Goal: Transaction & Acquisition: Download file/media

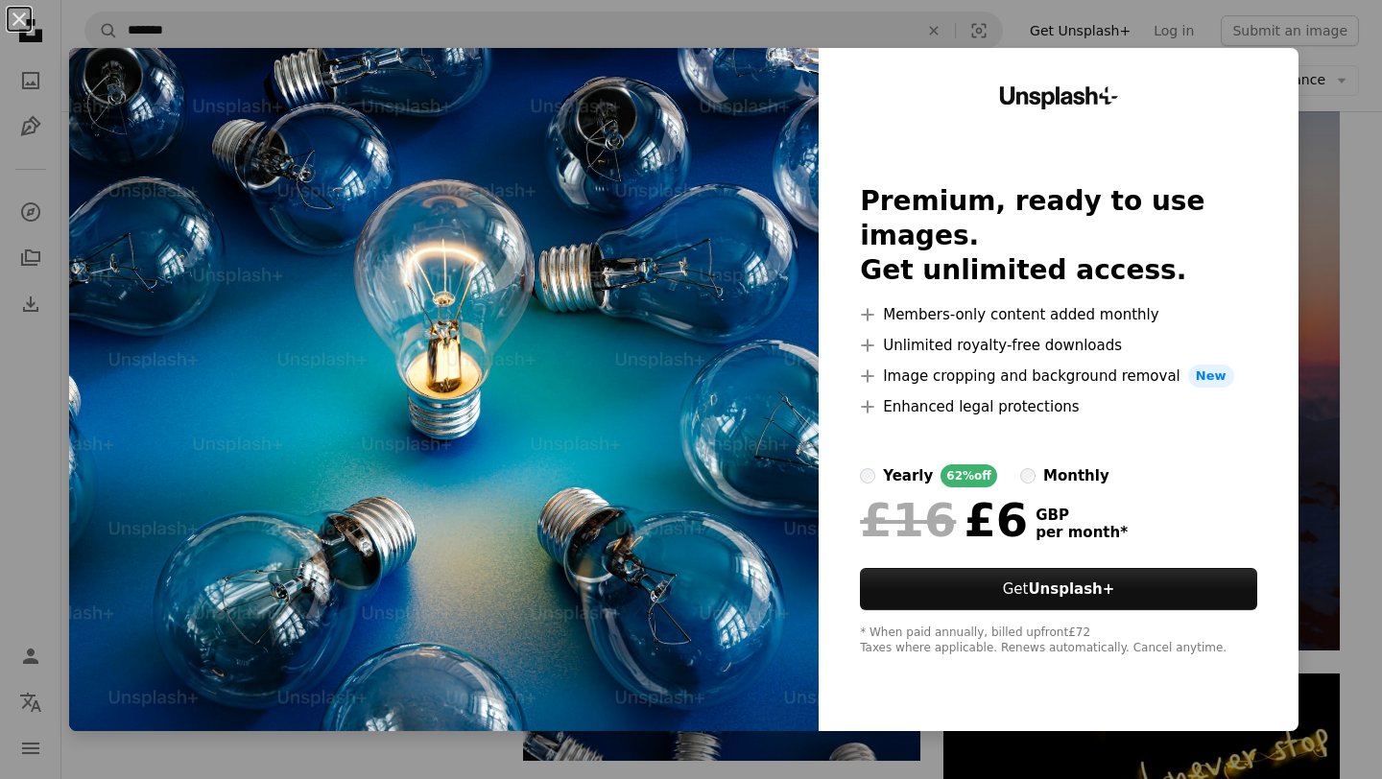
scroll to position [0, 518]
click at [1330, 150] on div "An X shape Unsplash+ Premium, ready to use images. Get unlimited access. A plus…" at bounding box center [691, 389] width 1382 height 779
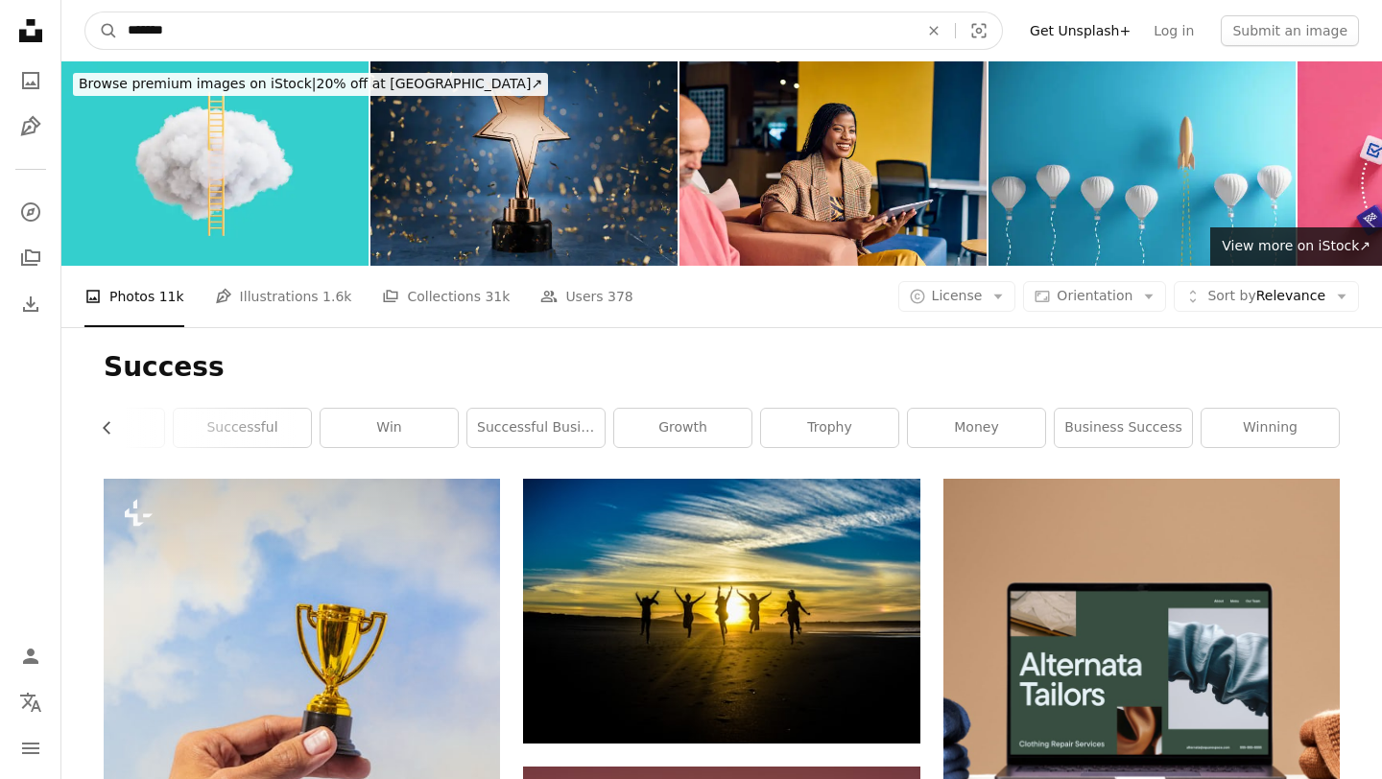
click at [267, 35] on input "*******" at bounding box center [515, 30] width 795 height 36
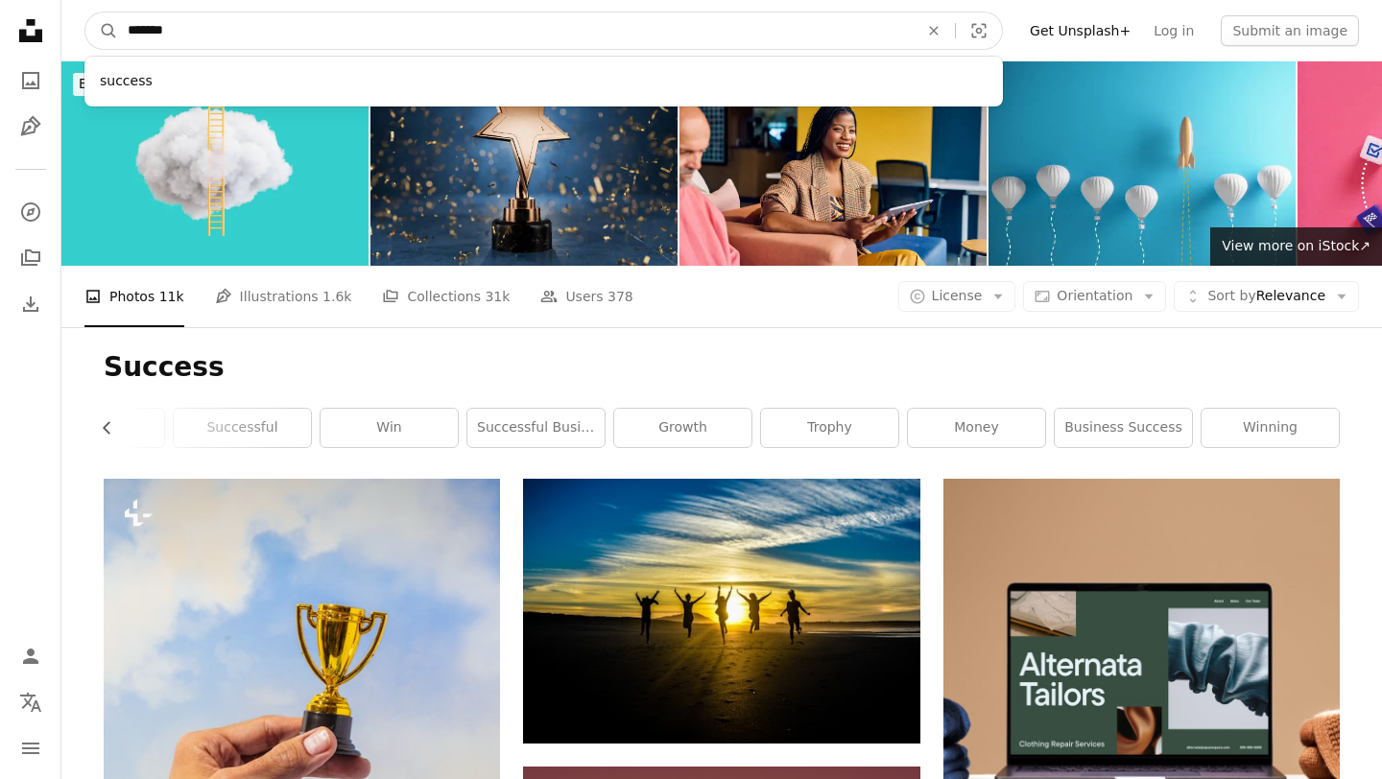
click at [267, 35] on input "*******" at bounding box center [515, 30] width 795 height 36
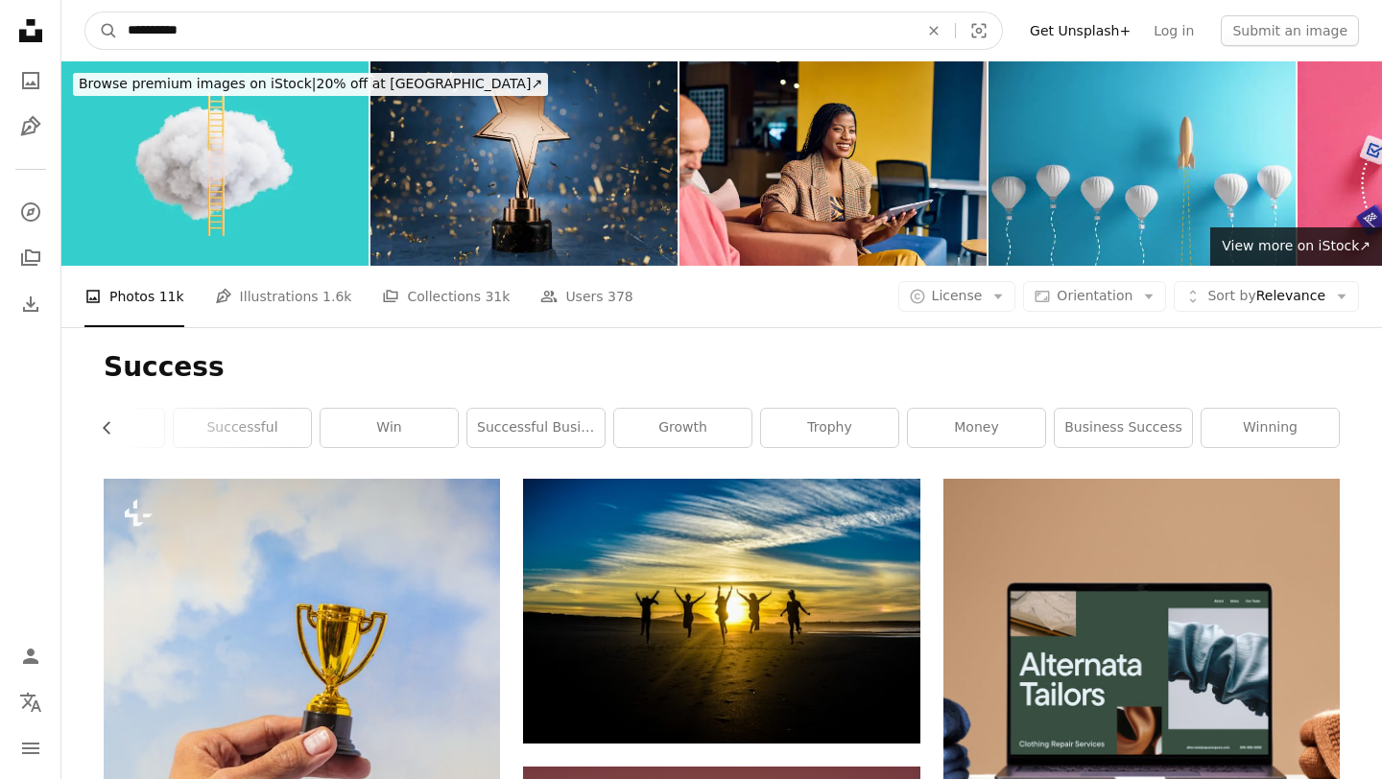
type input "**********"
click button "A magnifying glass" at bounding box center [101, 30] width 33 height 36
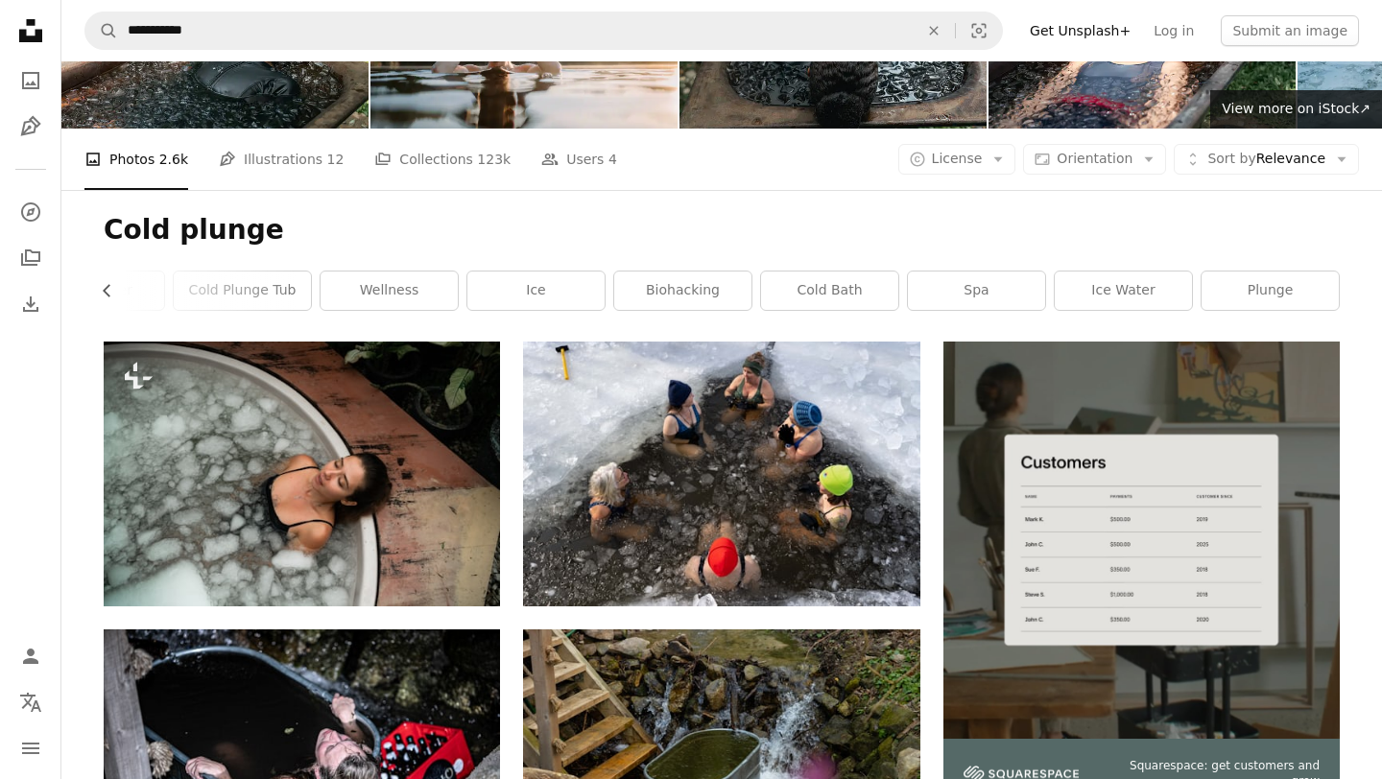
scroll to position [869, 0]
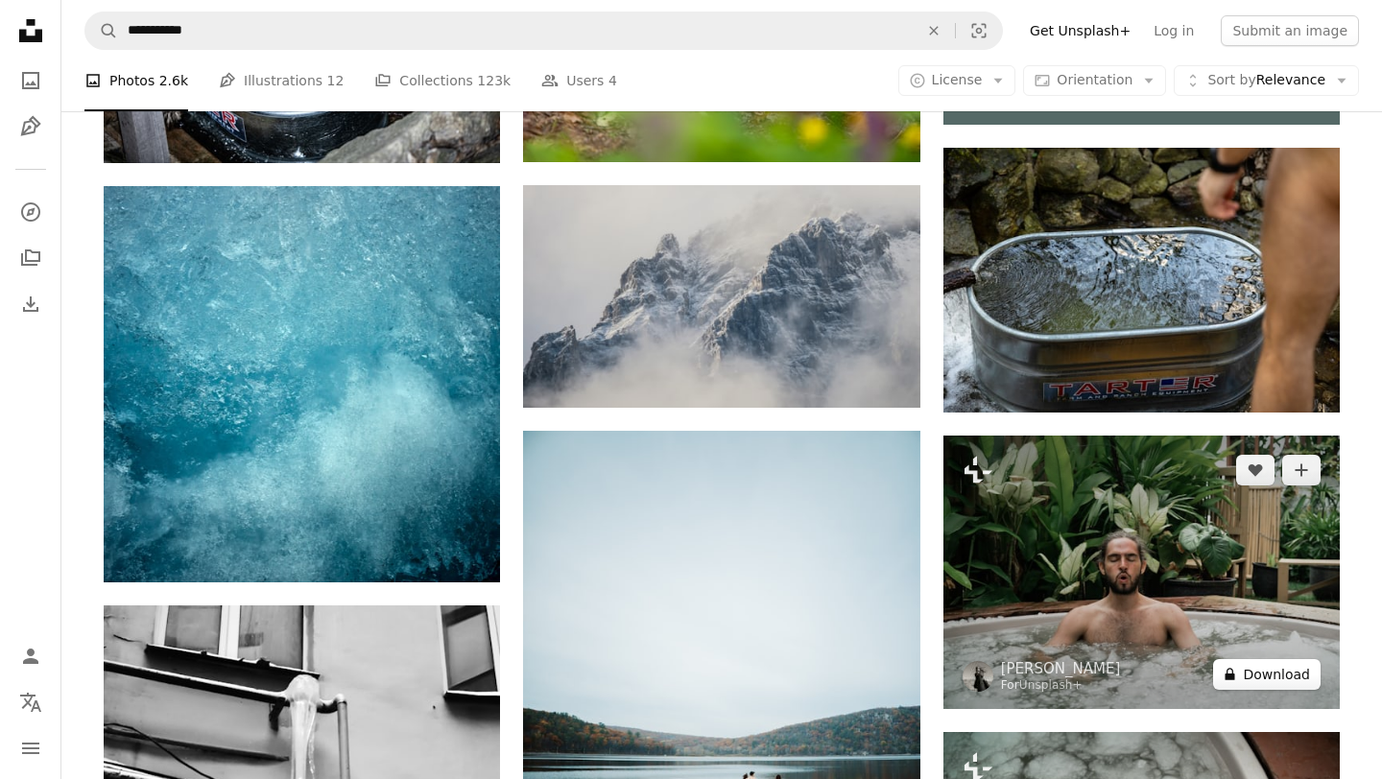
click at [1252, 680] on button "A lock Download" at bounding box center [1266, 674] width 107 height 31
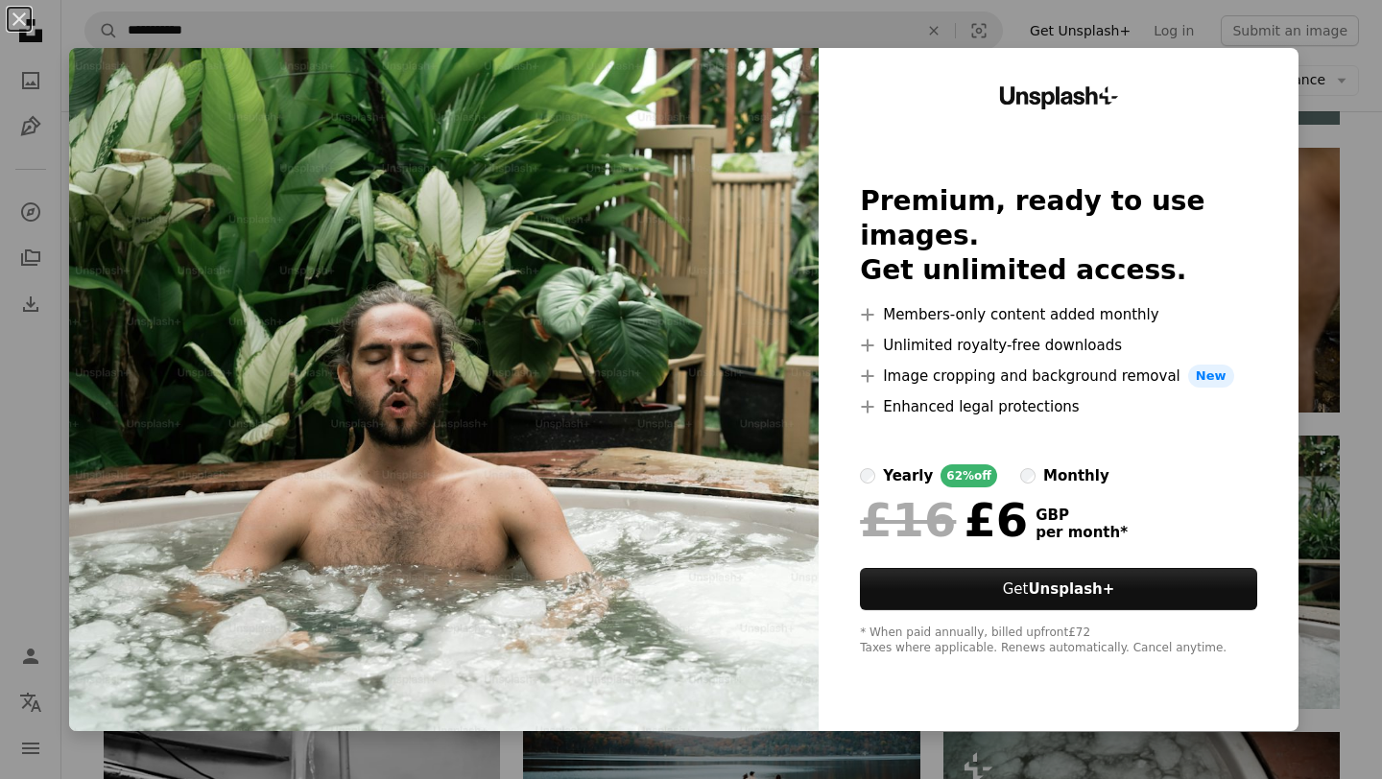
click at [1369, 102] on div "An X shape Unsplash+ Premium, ready to use images. Get unlimited access. A plus…" at bounding box center [691, 389] width 1382 height 779
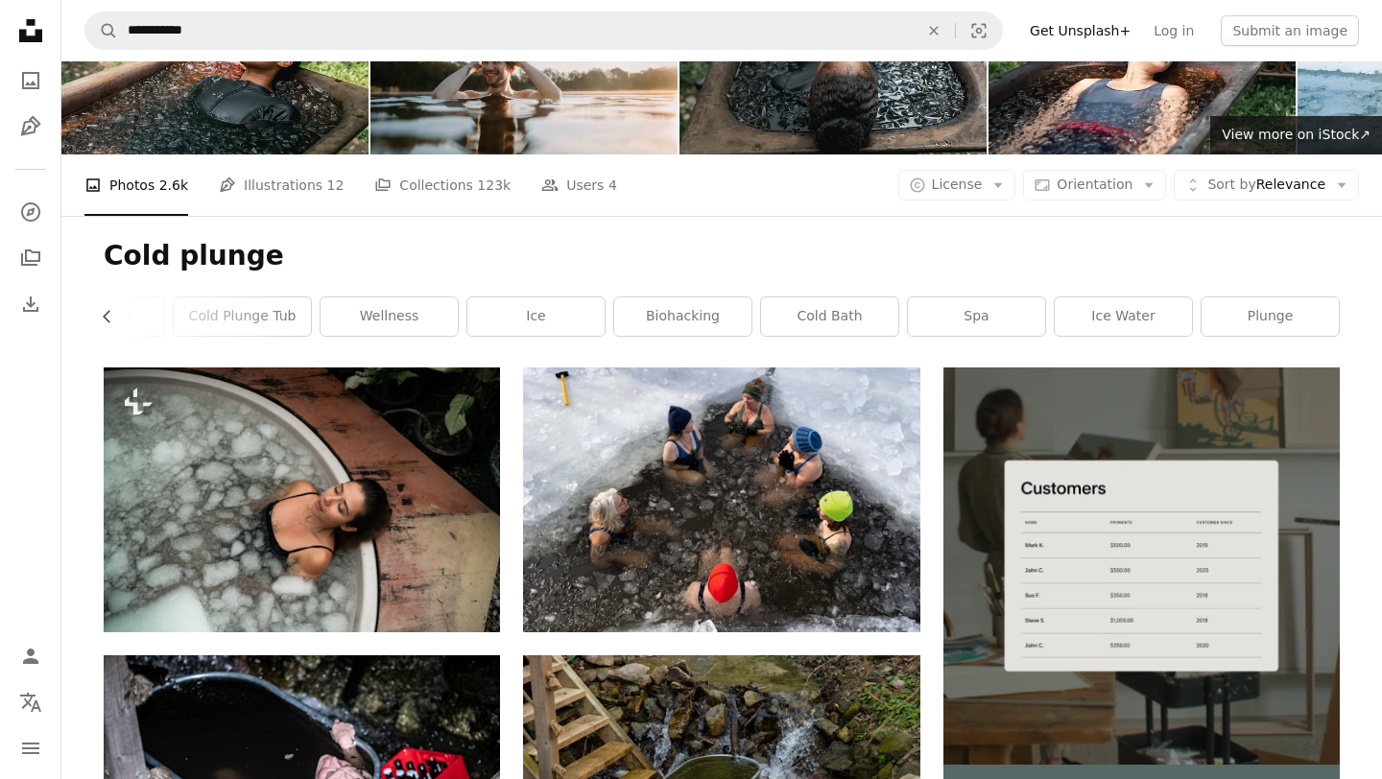
scroll to position [241, 0]
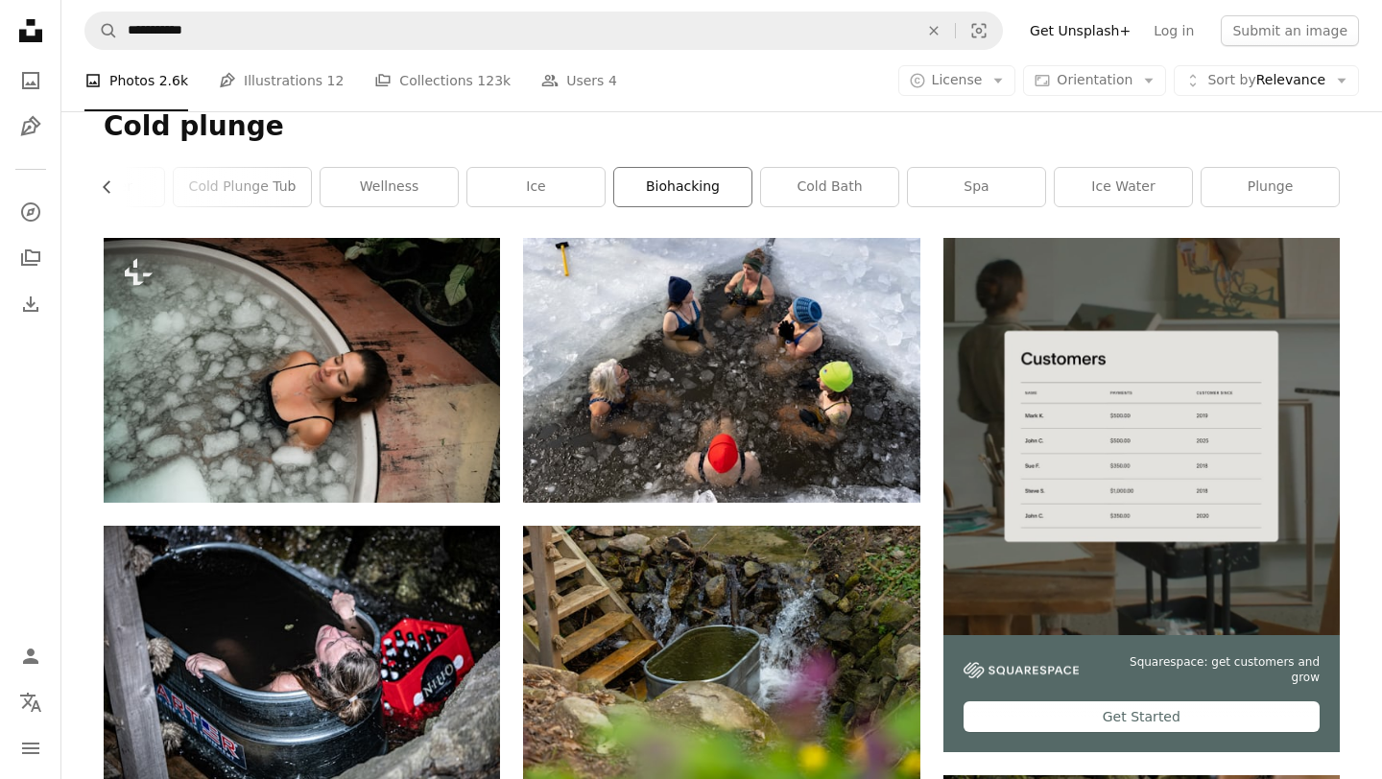
click at [680, 200] on link "biohacking" at bounding box center [682, 187] width 137 height 38
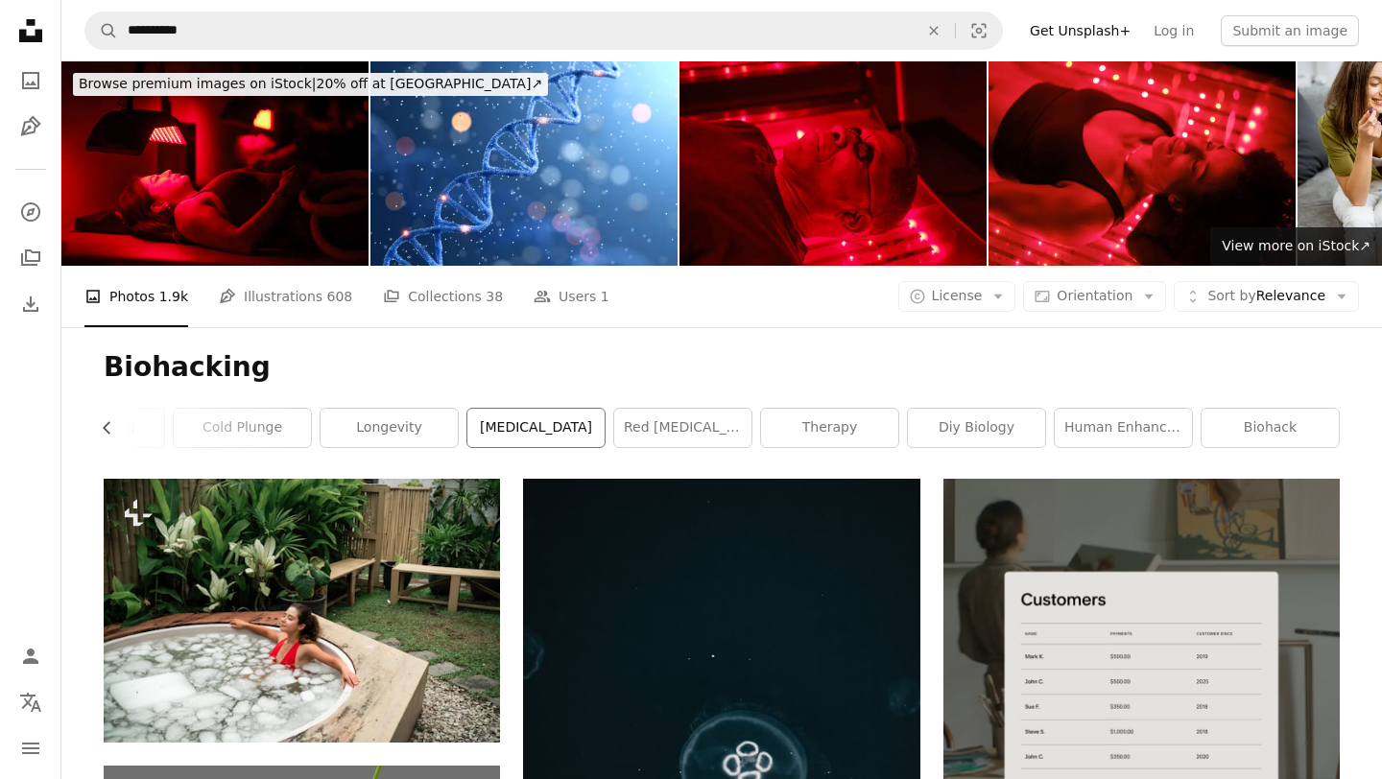
click at [538, 429] on link "[MEDICAL_DATA]" at bounding box center [535, 428] width 137 height 38
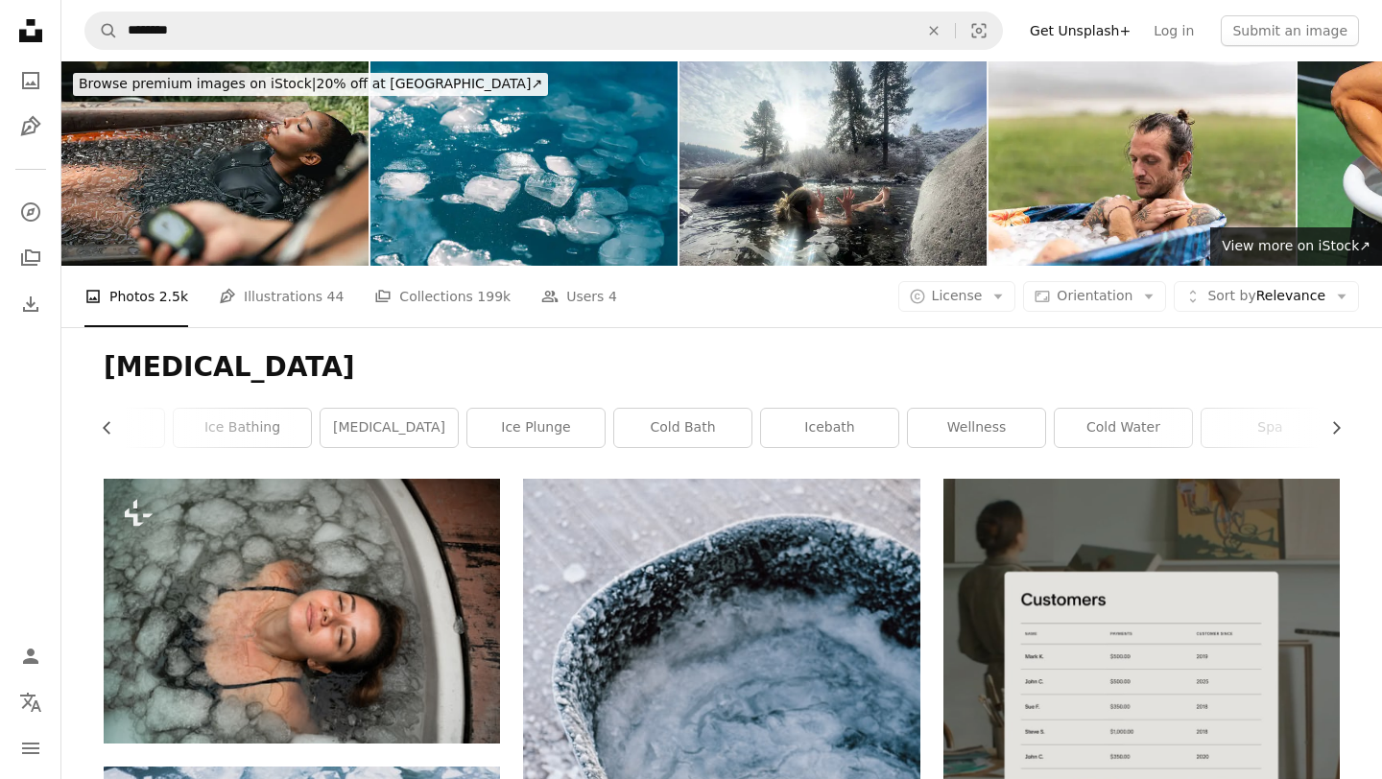
scroll to position [198, 0]
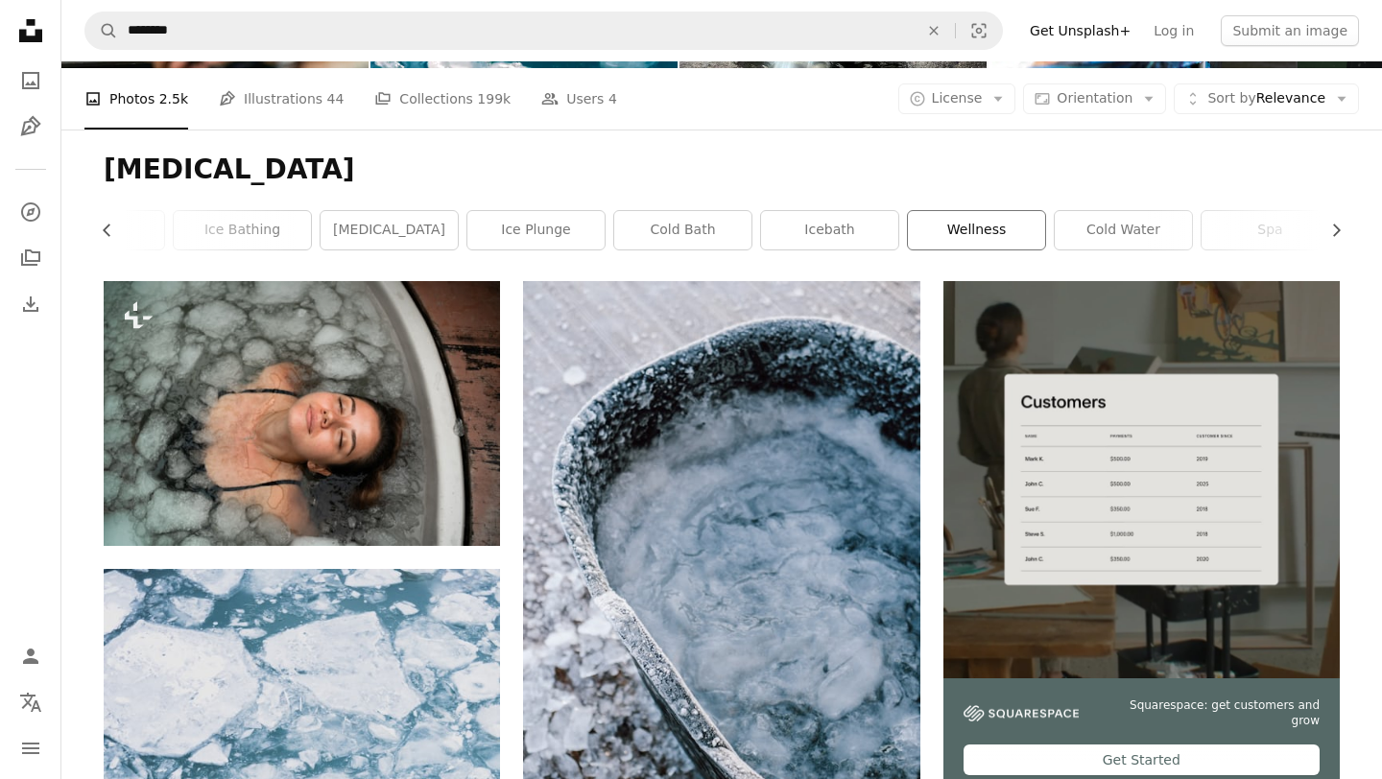
click at [950, 235] on link "wellness" at bounding box center [976, 230] width 137 height 38
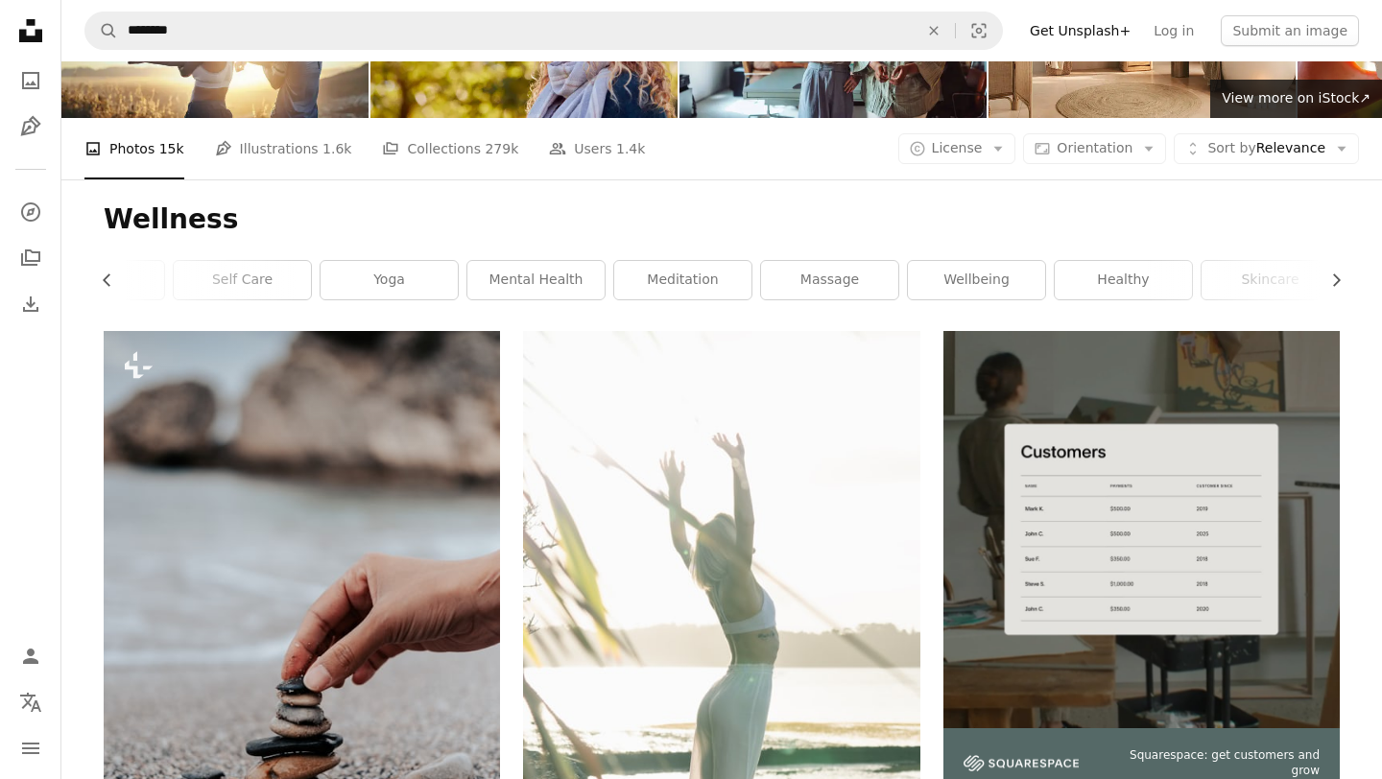
scroll to position [138, 0]
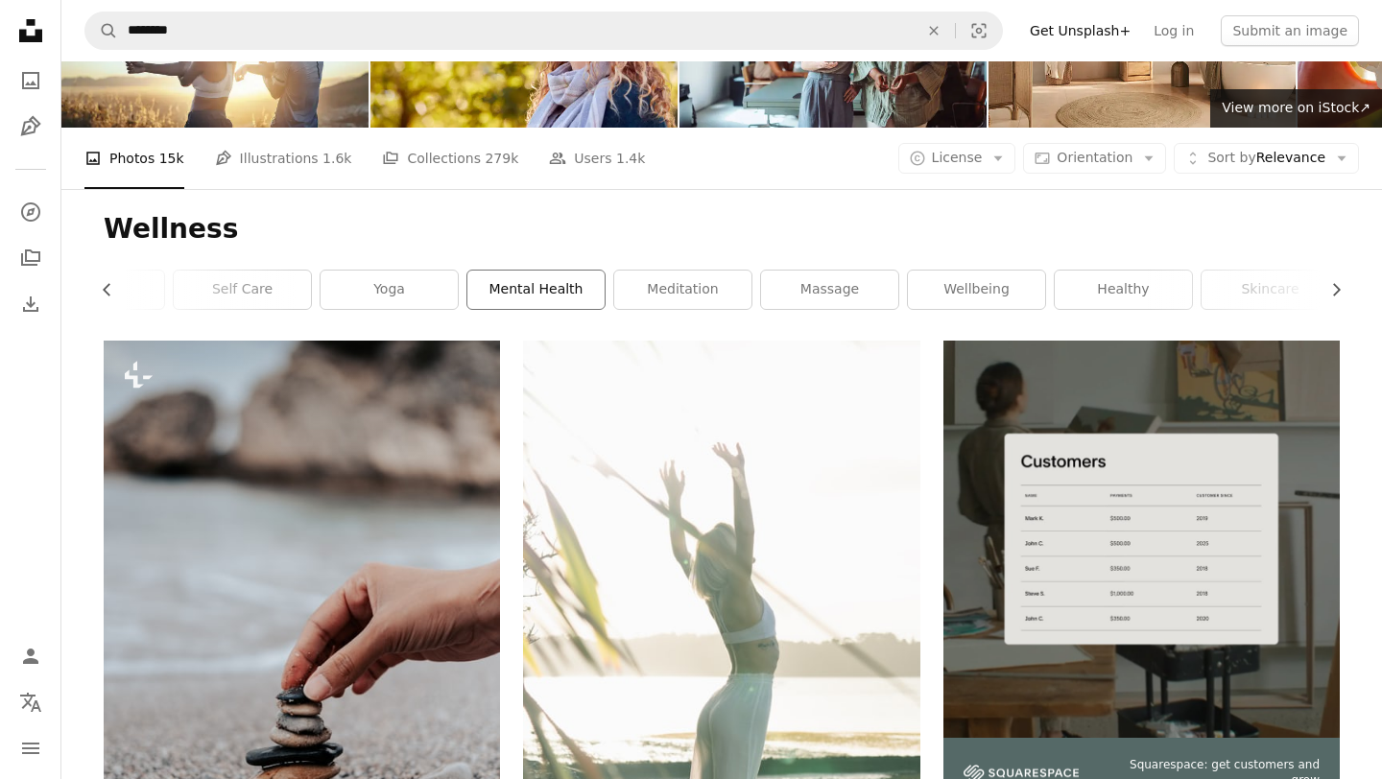
click at [508, 293] on link "mental health" at bounding box center [535, 290] width 137 height 38
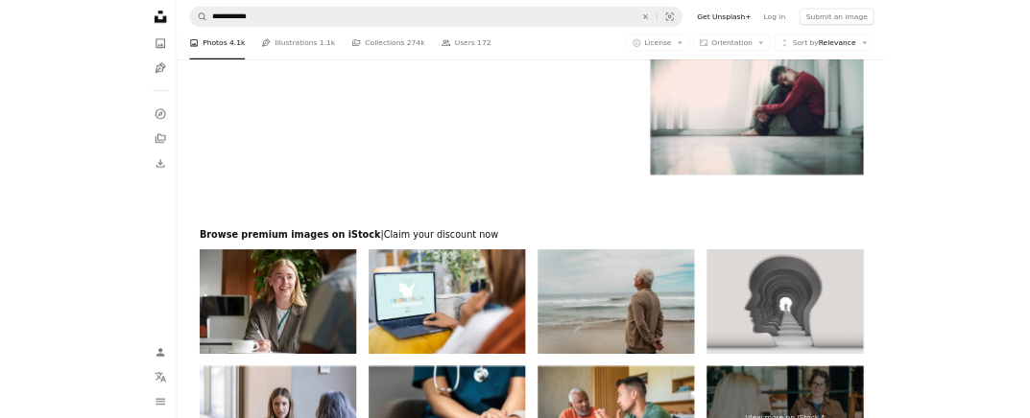
scroll to position [3312, 0]
